Goal: Information Seeking & Learning: Learn about a topic

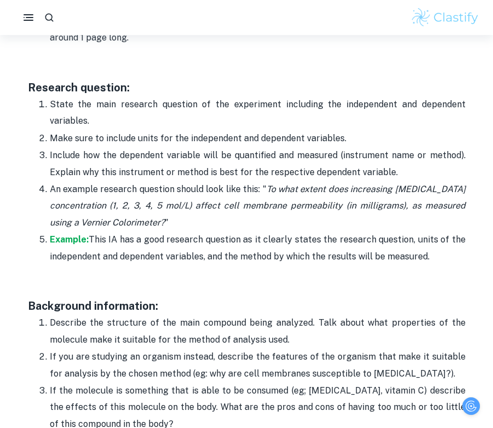
scroll to position [980, 0]
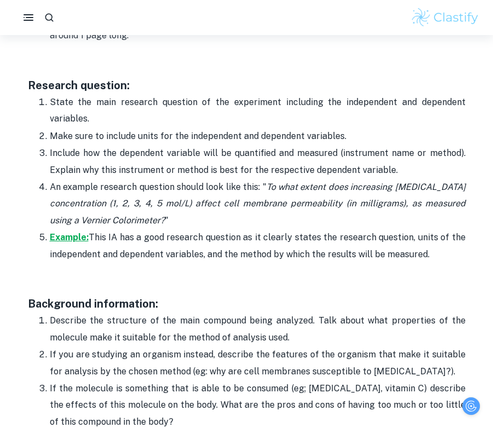
click at [78, 238] on strong "Example:" at bounding box center [69, 237] width 39 height 10
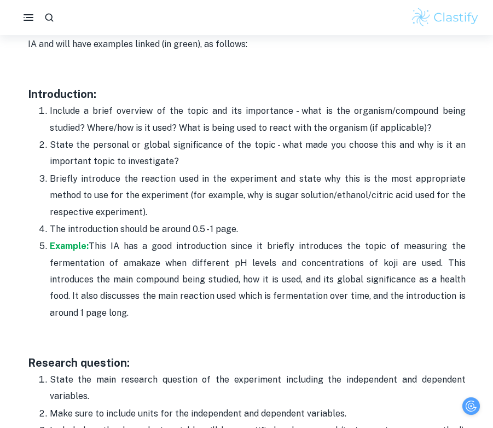
scroll to position [706, 0]
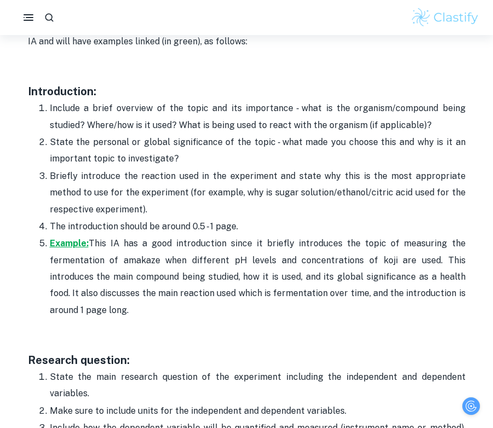
click at [65, 243] on strong "Example:" at bounding box center [69, 243] width 39 height 10
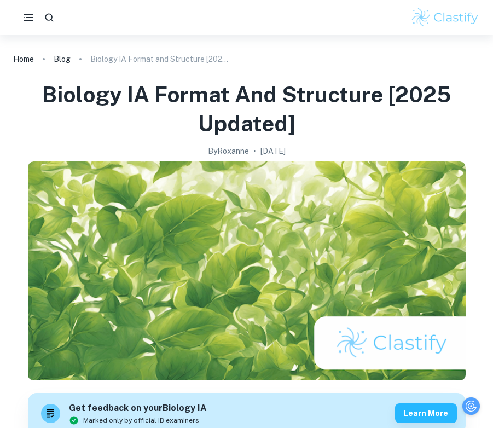
scroll to position [0, 0]
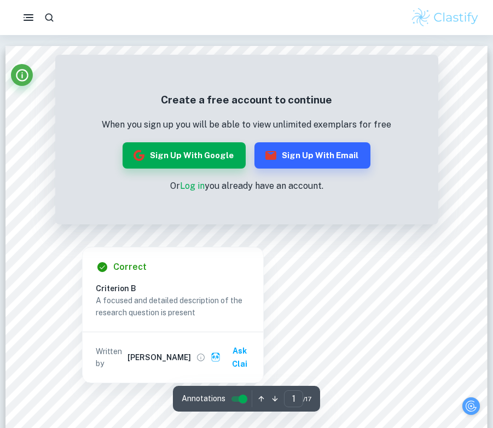
click at [195, 188] on link "Log in" at bounding box center [192, 185] width 25 height 10
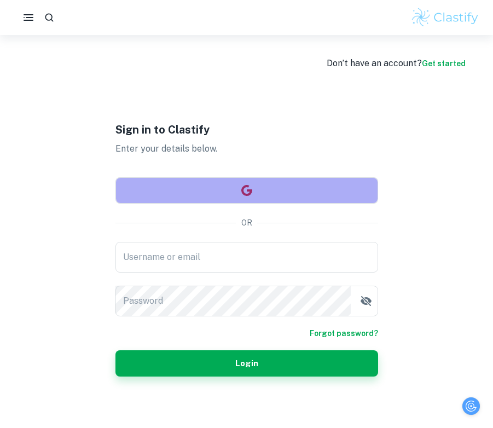
click at [207, 198] on button "button" at bounding box center [246, 190] width 262 height 26
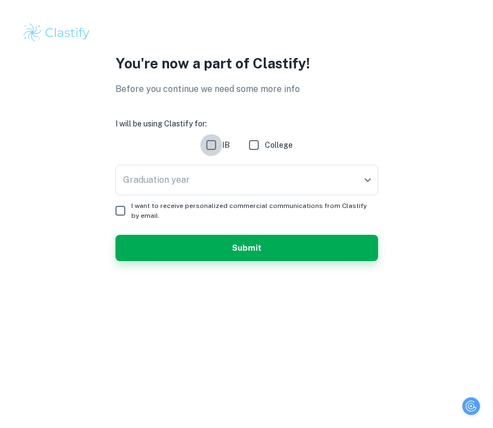
click at [216, 144] on input "IB" at bounding box center [211, 145] width 22 height 22
checkbox input "true"
click at [200, 170] on body "We value your privacy We use cookies to enhance your browsing experience, serve…" at bounding box center [246, 214] width 493 height 428
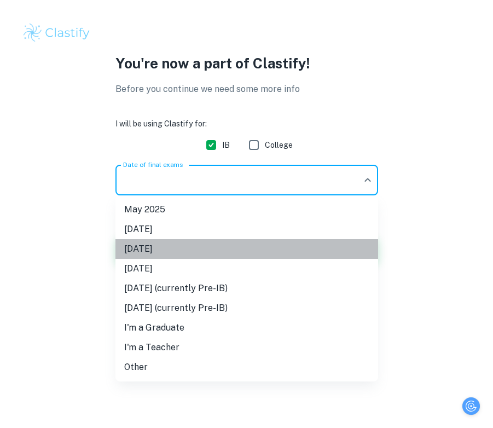
click at [179, 243] on li "May 2026" at bounding box center [246, 249] width 262 height 20
type input "M26"
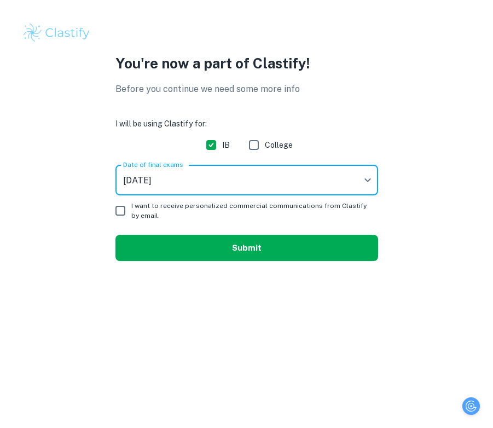
click at [146, 247] on button "Submit" at bounding box center [246, 248] width 262 height 26
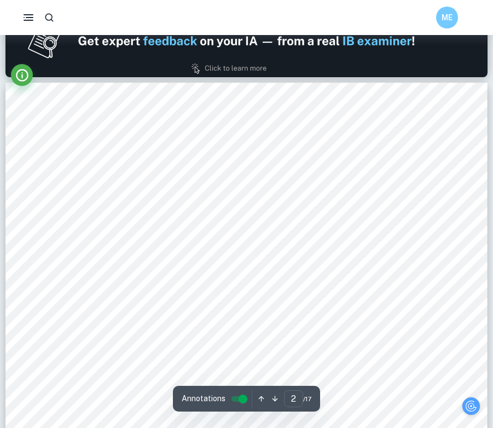
type input "1"
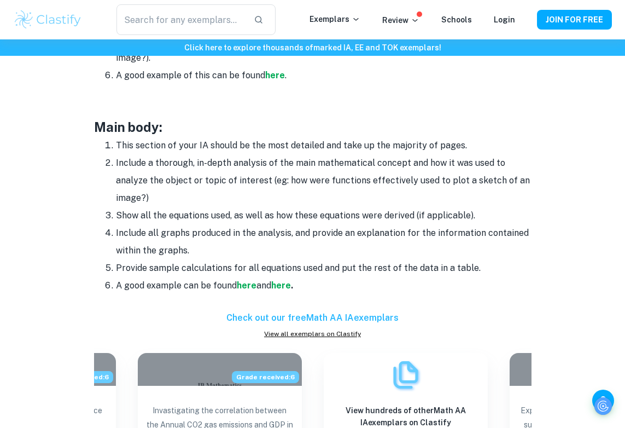
scroll to position [888, 0]
